Goal: Information Seeking & Learning: Learn about a topic

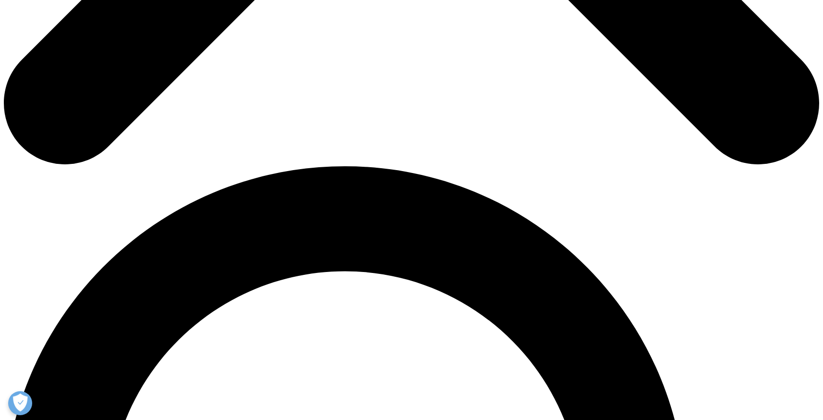
scroll to position [726, 0]
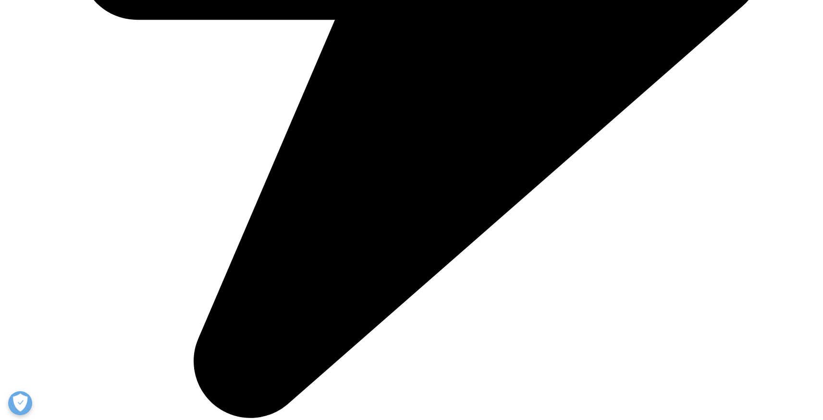
drag, startPoint x: 513, startPoint y: 251, endPoint x: 507, endPoint y: 251, distance: 5.8
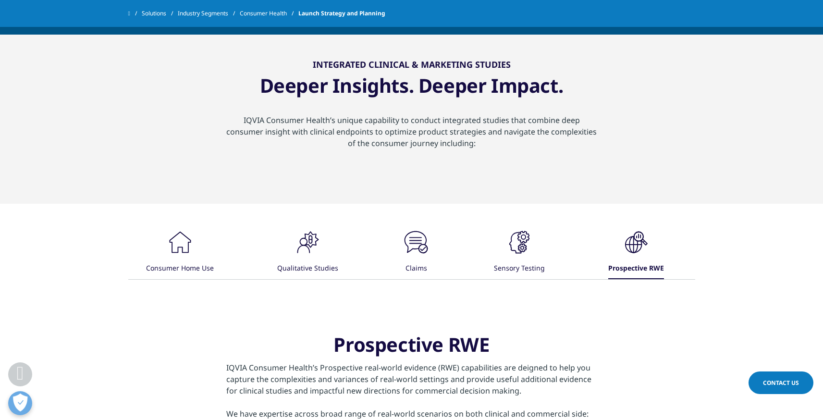
click at [195, 251] on icon ".cls-1{fill:#231f20;}" at bounding box center [180, 242] width 29 height 29
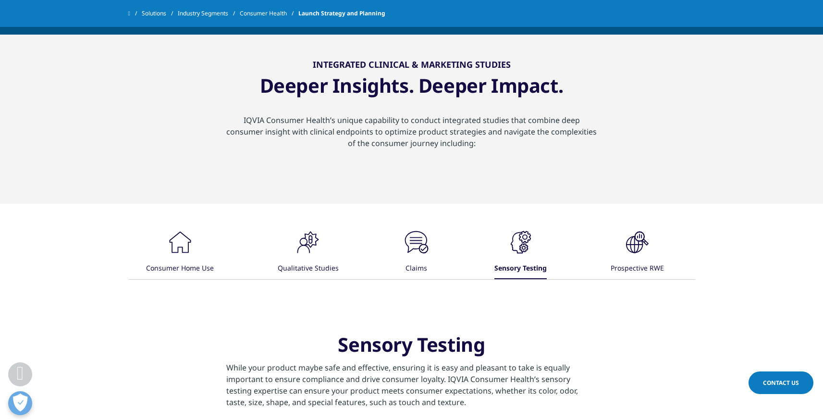
click at [372, 237] on div ".cls-1{fill:#231f20;} Consumer Home Use .cls-1{fill:#231f20;} Qualitative Studi…" at bounding box center [411, 253] width 567 height 51
click at [312, 240] on icon at bounding box center [310, 239] width 3 height 1
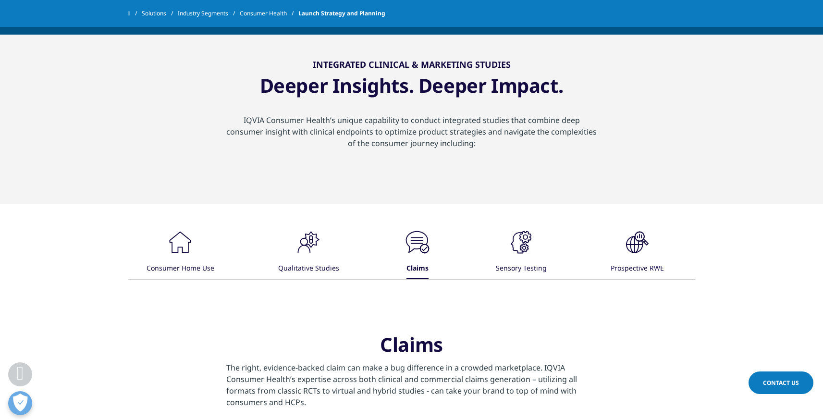
click at [261, 226] on div ".cls-1{fill:#231f20;} Consumer Home Use .cls-1{fill:#231f20;} Qualitative Studi…" at bounding box center [411, 356] width 567 height 305
click at [195, 237] on icon ".cls-1{fill:#231f20;}" at bounding box center [180, 242] width 29 height 29
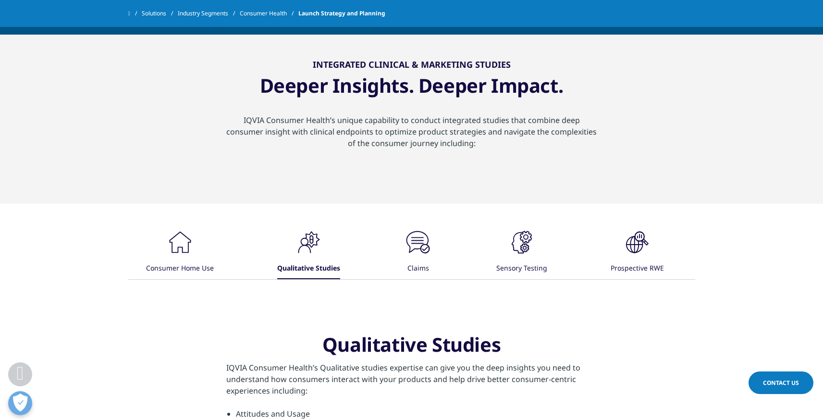
click at [154, 234] on div ".cls-1{fill:#231f20;} Consumer Home Use" at bounding box center [180, 253] width 68 height 51
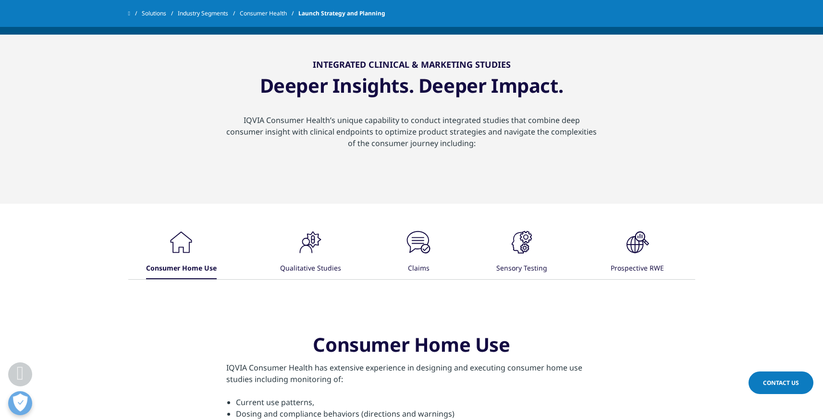
click at [286, 251] on div ".cls-1{fill:#231f20;} Qualitative Studies" at bounding box center [310, 253] width 61 height 51
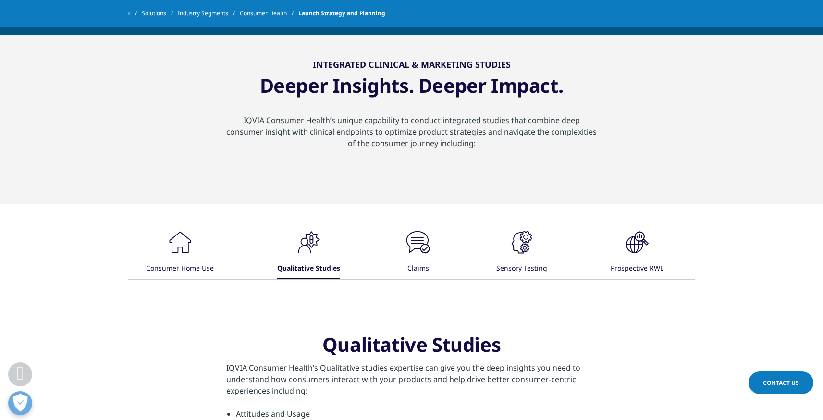
click at [195, 244] on icon ".cls-1{fill:#231f20;}" at bounding box center [180, 242] width 29 height 29
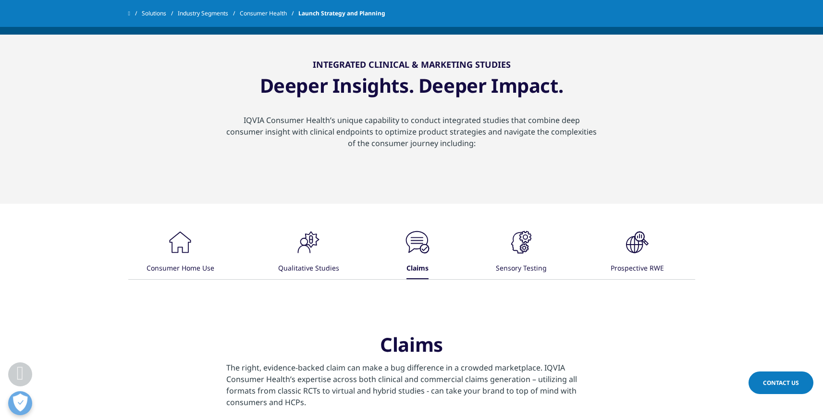
click at [195, 251] on icon ".cls-1{fill:#231f20;}" at bounding box center [180, 242] width 29 height 29
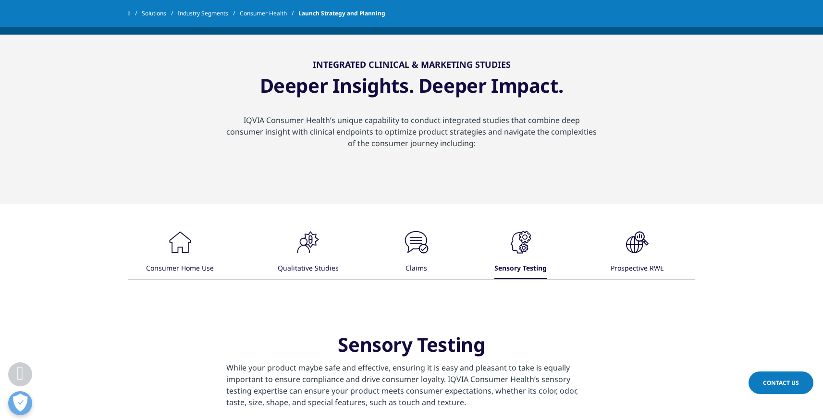
click at [615, 251] on div ".cls-1{fill:#1c1b1a;} Prospective RWE" at bounding box center [637, 253] width 53 height 51
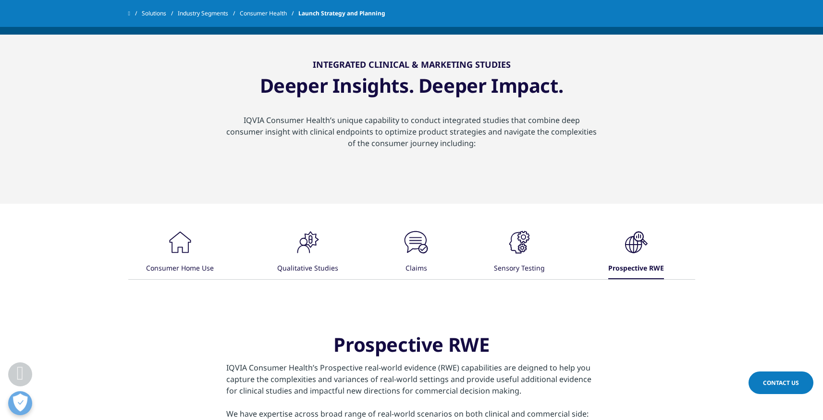
click at [503, 259] on div "Sensory Testing" at bounding box center [519, 269] width 51 height 21
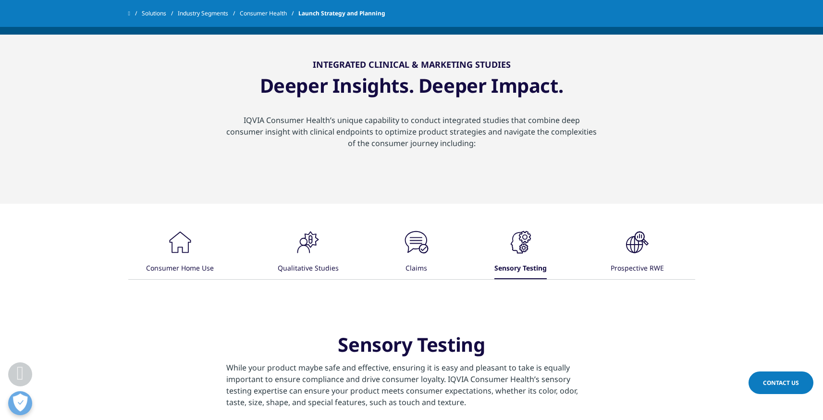
drag, startPoint x: 423, startPoint y: 251, endPoint x: 361, endPoint y: 246, distance: 62.3
click at [195, 251] on icon ".cls-1{fill:#231f20;}" at bounding box center [180, 242] width 29 height 29
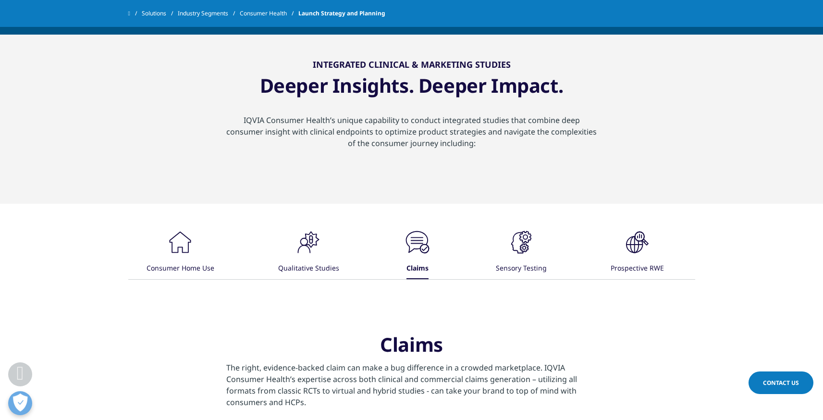
drag, startPoint x: 311, startPoint y: 246, endPoint x: 230, endPoint y: 245, distance: 81.2
click at [195, 246] on icon ".cls-1{fill:#231f20;}" at bounding box center [180, 242] width 29 height 29
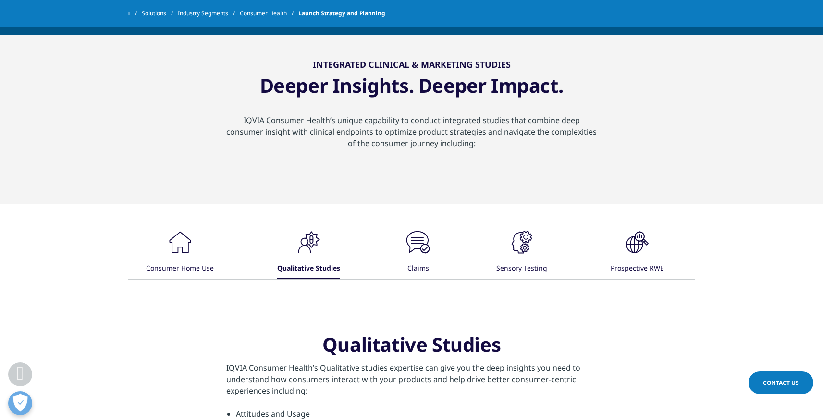
click at [196, 245] on div ".cls-1{fill:#231f20;} Consumer Home Use" at bounding box center [180, 253] width 68 height 51
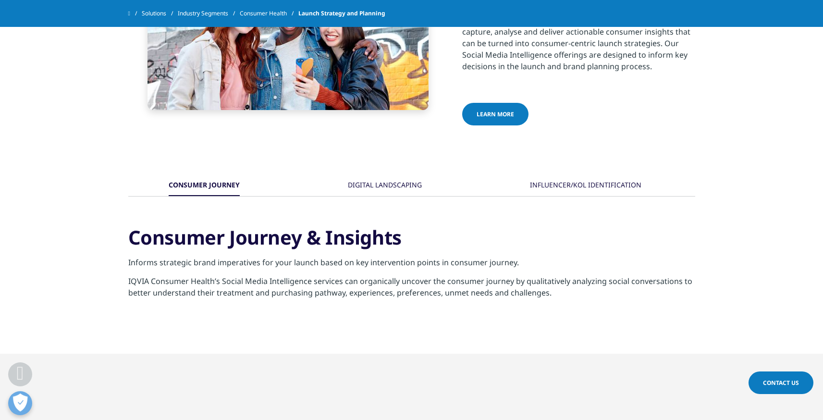
scroll to position [1474, 0]
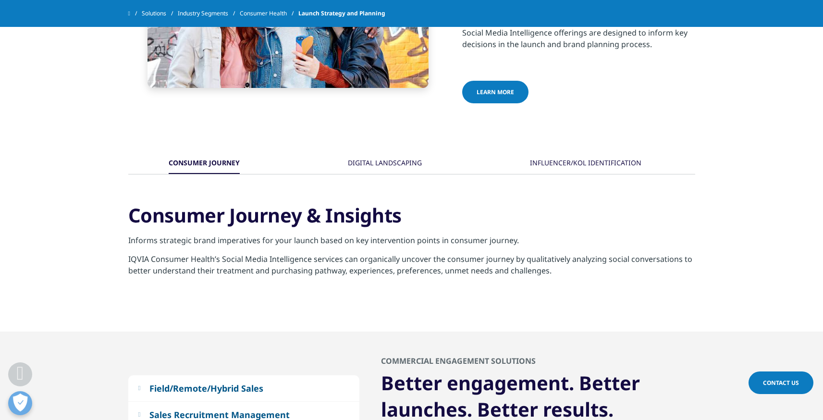
click at [376, 159] on div "DIGITAL LANDSCAPING" at bounding box center [385, 163] width 74 height 21
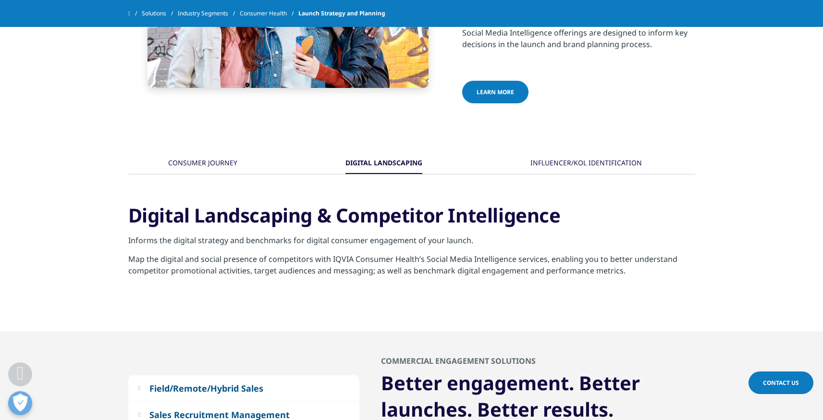
click at [580, 159] on div "INFLUENCER/KOL IDENTIFICATION" at bounding box center [587, 163] width 112 height 21
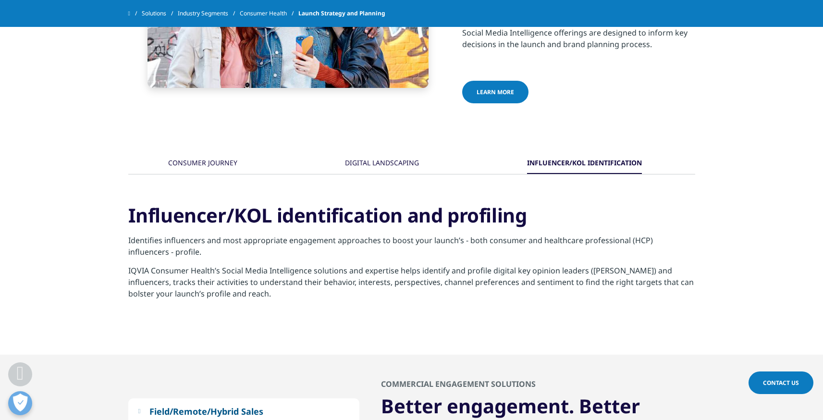
click at [214, 162] on div "CONSUMER JOURNEY" at bounding box center [202, 163] width 69 height 21
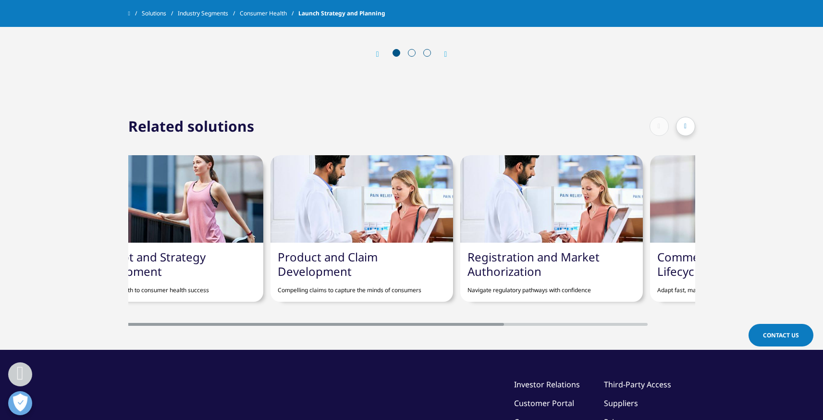
scroll to position [0, 0]
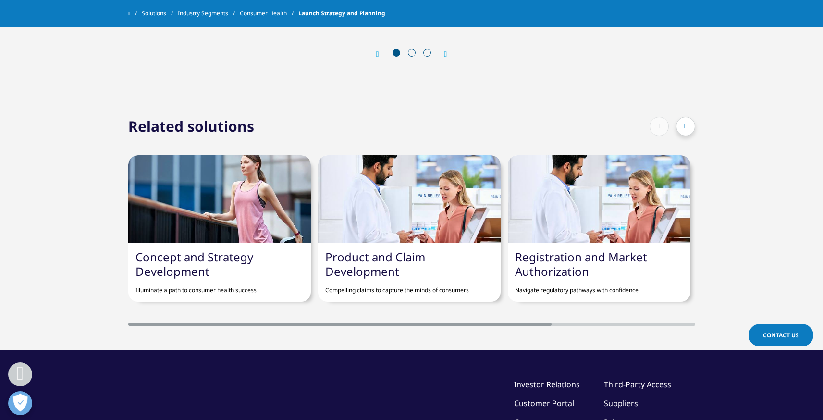
drag, startPoint x: 436, startPoint y: 323, endPoint x: 114, endPoint y: 279, distance: 325.5
click at [180, 307] on div "Concept and Strategy Development Illuminate a path to consumer health success P…" at bounding box center [411, 231] width 567 height 190
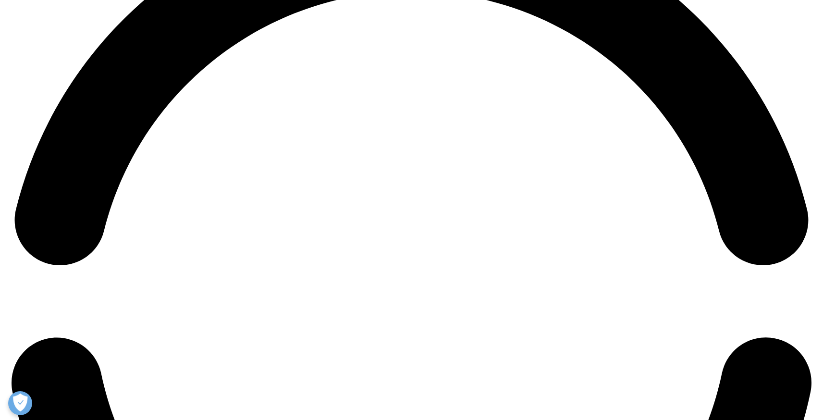
scroll to position [1755, 0]
